Goal: Information Seeking & Learning: Learn about a topic

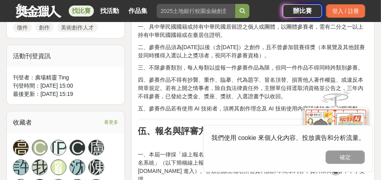
scroll to position [471, 0]
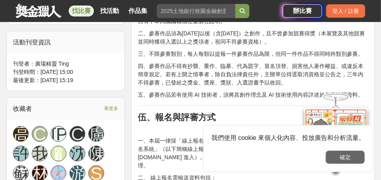
click at [345, 160] on button "確定" at bounding box center [344, 156] width 39 height 13
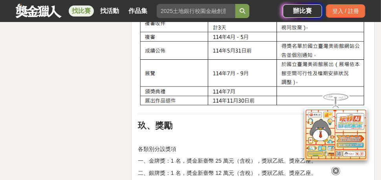
scroll to position [2080, 0]
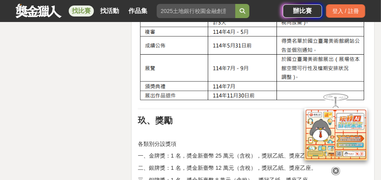
click at [336, 165] on icon at bounding box center [335, 168] width 9 height 9
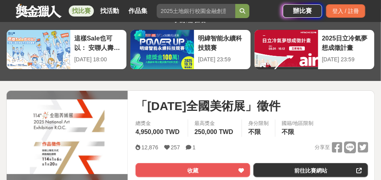
scroll to position [39, 0]
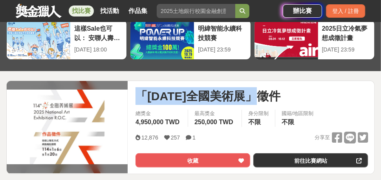
drag, startPoint x: 139, startPoint y: 94, endPoint x: 305, endPoint y: 92, distance: 166.0
click at [305, 92] on div "「114年全國美術展」徵件" at bounding box center [251, 96] width 232 height 18
copy span "「114年全國美術展」徵件"
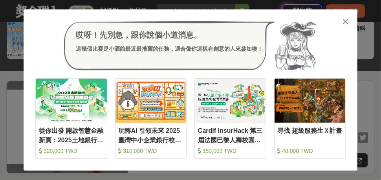
click at [346, 22] on icon at bounding box center [346, 22] width 6 height 8
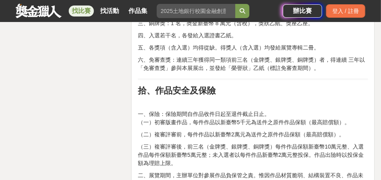
scroll to position [2159, 0]
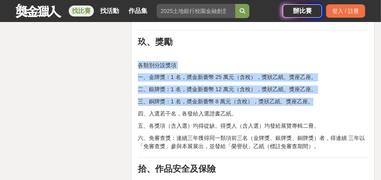
drag, startPoint x: 138, startPoint y: 64, endPoint x: 315, endPoint y: 100, distance: 180.5
copy div "各類別分設獎項 一、金牌獎：1 名，奬金新臺幣 25 萬元（含稅），獎狀乙紙、獎座乙座。 二、銀牌獎：1 名，奬金新臺幣 12 萬元（含稅），獎狀乙紙、獎座乙…"
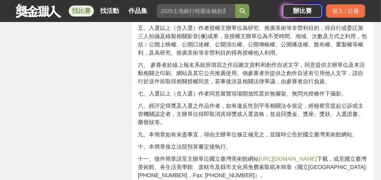
scroll to position [2708, 0]
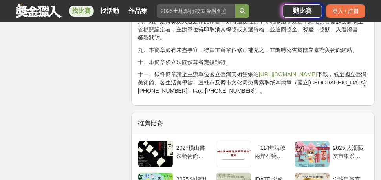
click at [265, 77] on link "http://www.ntmofa.gov.tw" at bounding box center [288, 74] width 58 height 6
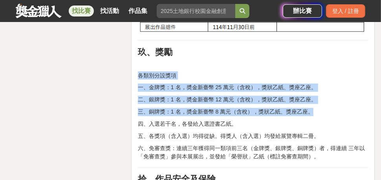
scroll to position [2119, 0]
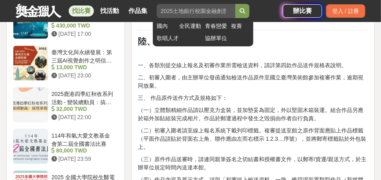
scroll to position [746, 0]
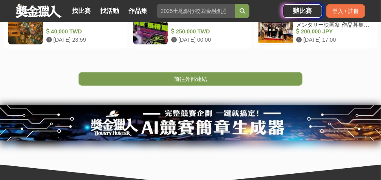
scroll to position [196, 0]
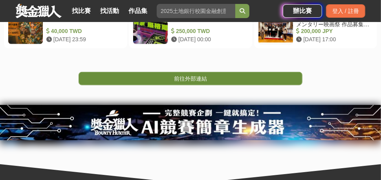
click at [192, 77] on span "前往外部連結" at bounding box center [190, 78] width 33 height 6
